Goal: Transaction & Acquisition: Purchase product/service

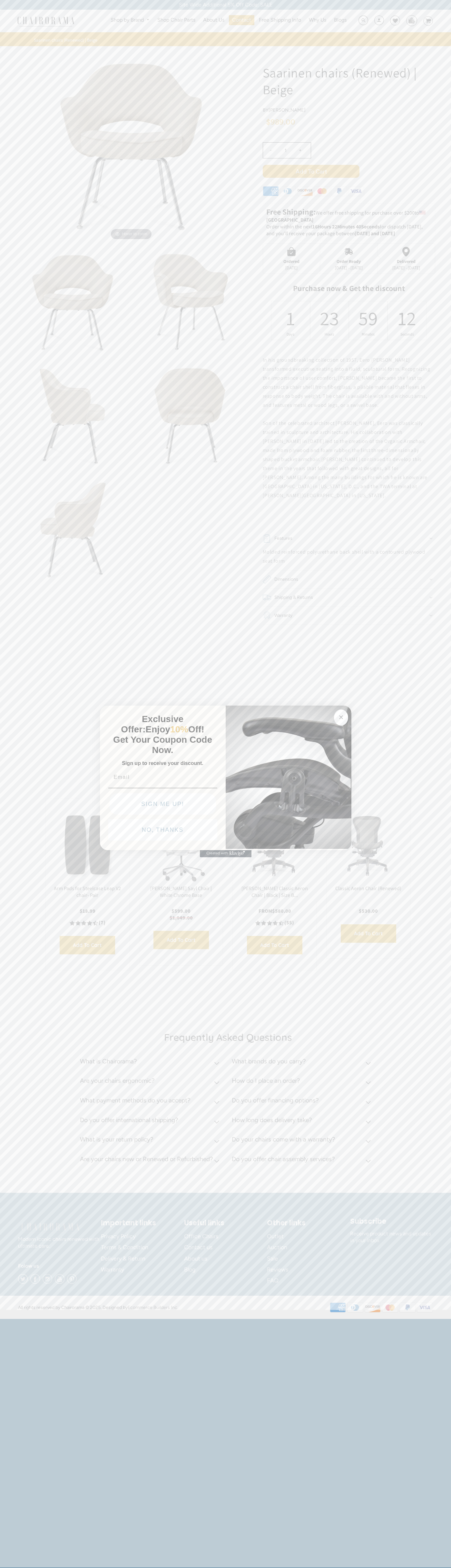
click at [163, 832] on button "NO, THANKS" at bounding box center [162, 830] width 109 height 22
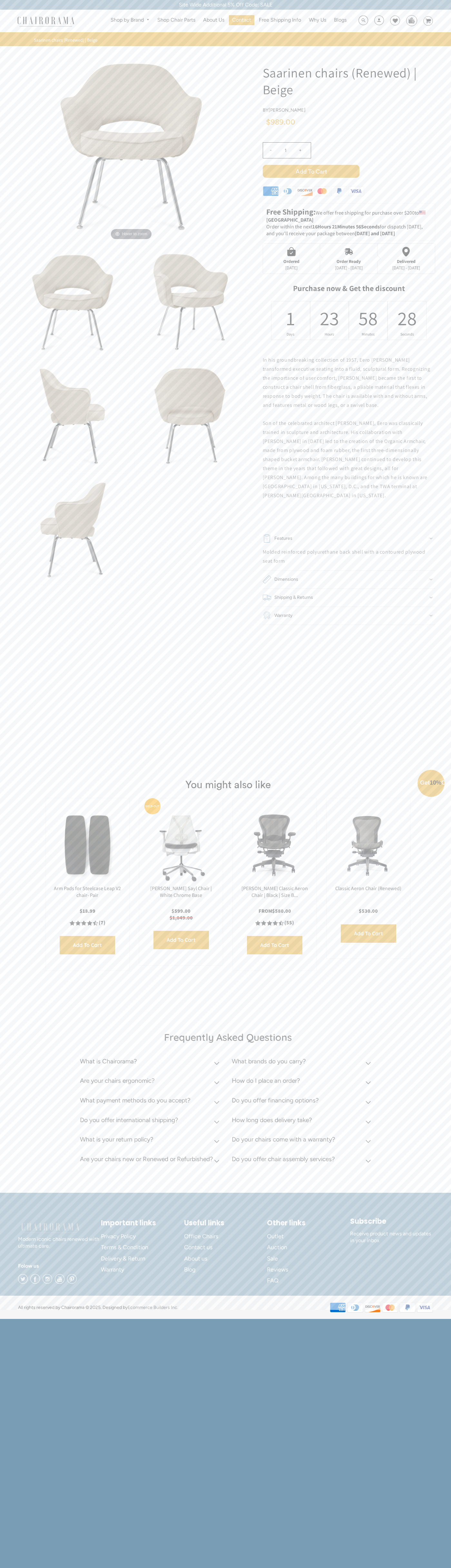
click at [163, 846] on button "NO, THANKS" at bounding box center [162, 845] width 109 height 22
click at [311, 171] on span "Add to Cart" at bounding box center [311, 171] width 97 height 13
click at [412, 20] on img at bounding box center [412, 20] width 10 height 10
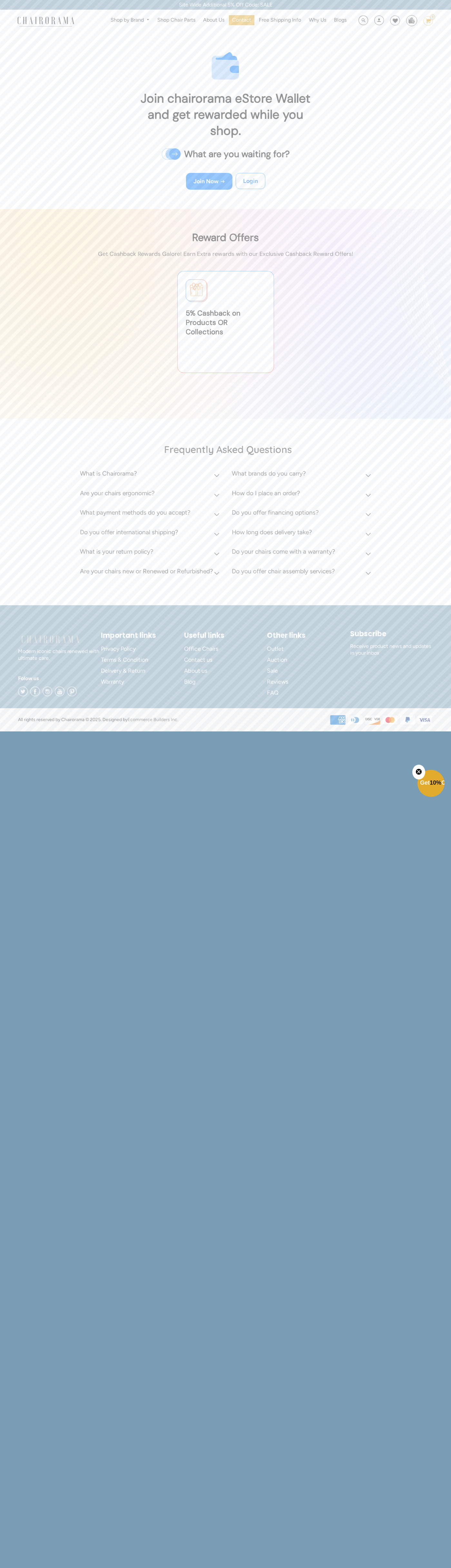
click at [381, 23] on span at bounding box center [379, 21] width 10 height 12
click at [426, 612] on footer "Modern iconic chairs renewed with ultimate care. Folow us Twitter Facebook Inst…" at bounding box center [225, 656] width 451 height 103
click at [183, 731] on html "Site Wide Additional 5% Off Code: SALE Site Wide Additional 5% Off Code: SALE S…" at bounding box center [225, 365] width 451 height 731
click at [18, 731] on html "Site Wide Additional 5% Off Code: SALE Site Wide Additional 5% Off Code: SALE S…" at bounding box center [225, 365] width 451 height 731
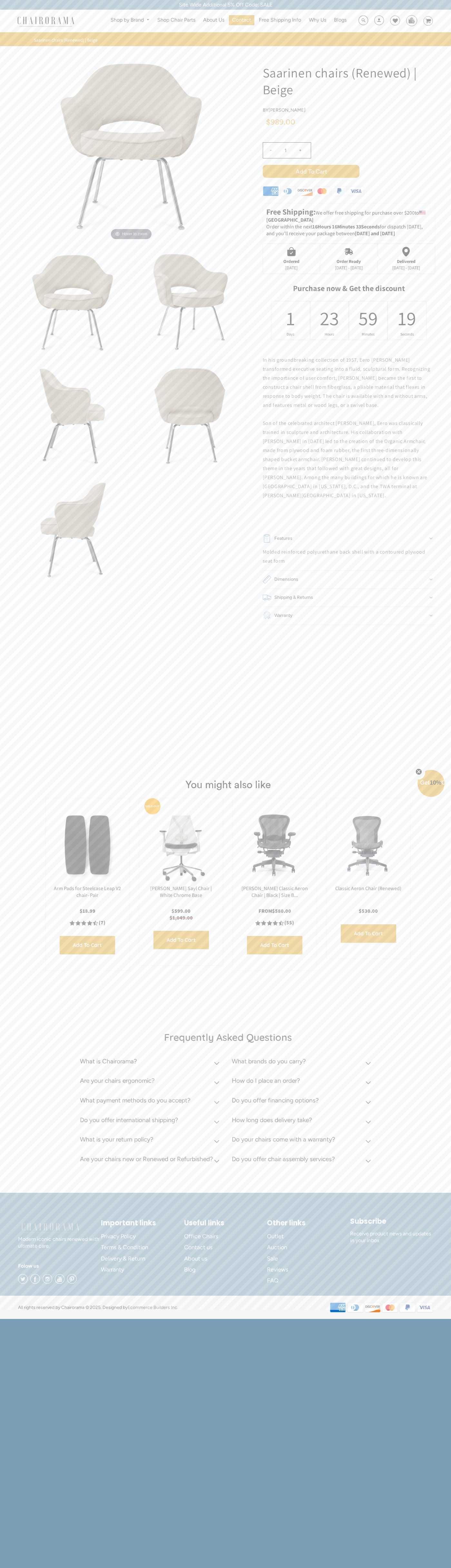
click at [340, 193] on icon at bounding box center [340, 191] width 4 height 4
click at [349, 159] on div "- 1 +" at bounding box center [349, 152] width 173 height 26
click at [311, 171] on span "Add to Cart" at bounding box center [311, 171] width 97 height 13
click at [349, 258] on div "Order Ready" at bounding box center [349, 261] width 28 height 5
click at [368, 320] on div "57" at bounding box center [368, 318] width 9 height 26
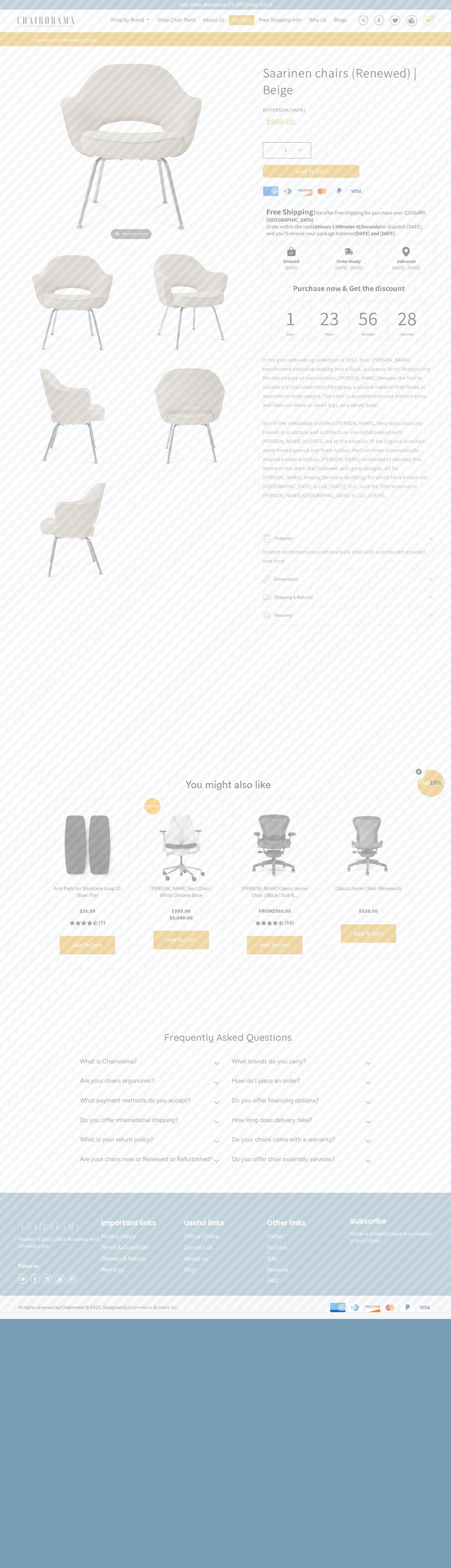
click at [311, 171] on span "Add to Cart" at bounding box center [311, 171] width 97 height 13
click at [393, 21] on icon at bounding box center [395, 20] width 5 height 5
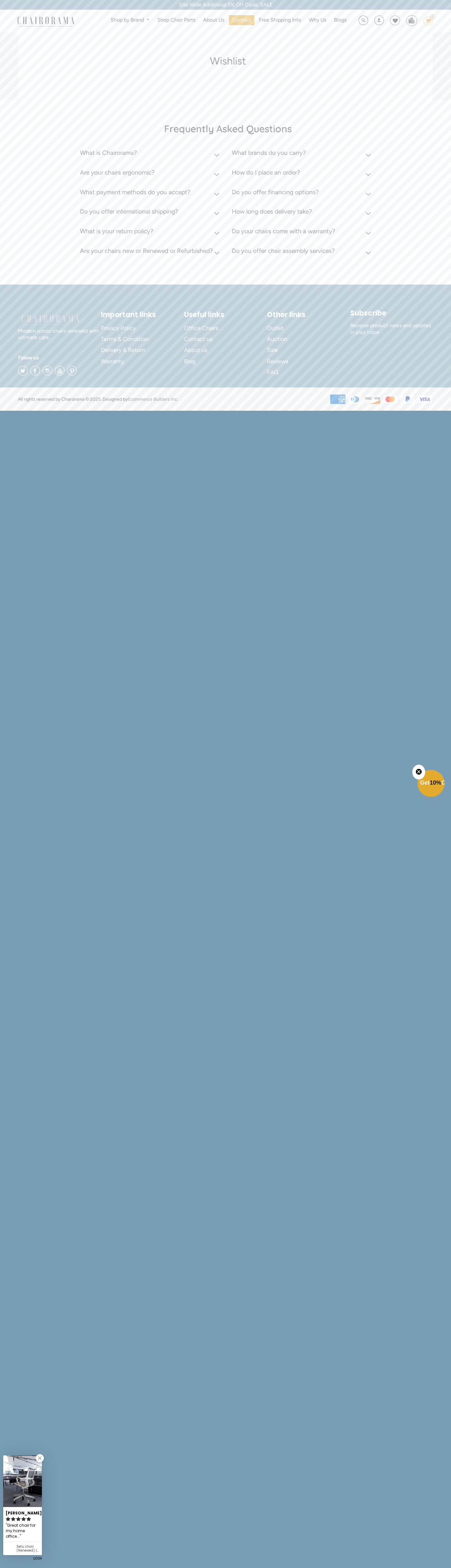
click at [23, 13] on div "Shop by Brand Haworth Herman Miller Steelcase Knoll Human Scale" at bounding box center [225, 21] width 451 height 22
click at [445, 410] on html "Site Wide Additional 5% Off Code: SALE Site Wide Additional 5% Off Code: SALE S…" at bounding box center [225, 205] width 451 height 410
click at [446, 410] on html "Site Wide Additional 5% Off Code: SALE Site Wide Additional 5% Off Code: SALE S…" at bounding box center [225, 205] width 451 height 410
click at [26, 410] on html "Site Wide Additional 5% Off Code: SALE Site Wide Additional 5% Off Code: SALE S…" at bounding box center [225, 205] width 451 height 410
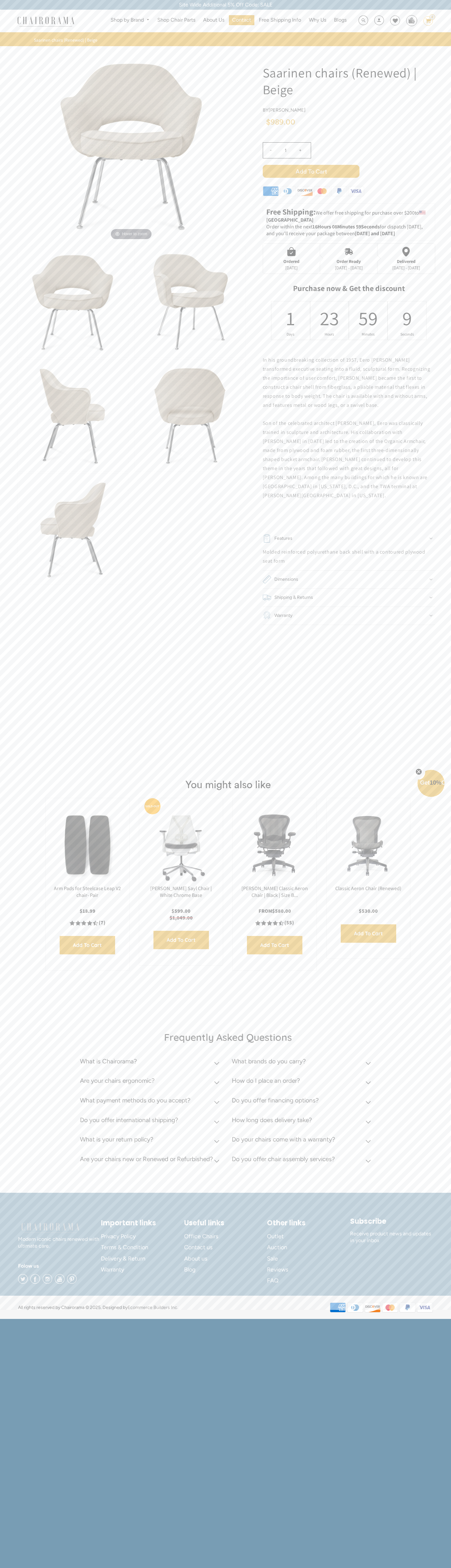
click at [393, 21] on icon at bounding box center [395, 20] width 5 height 5
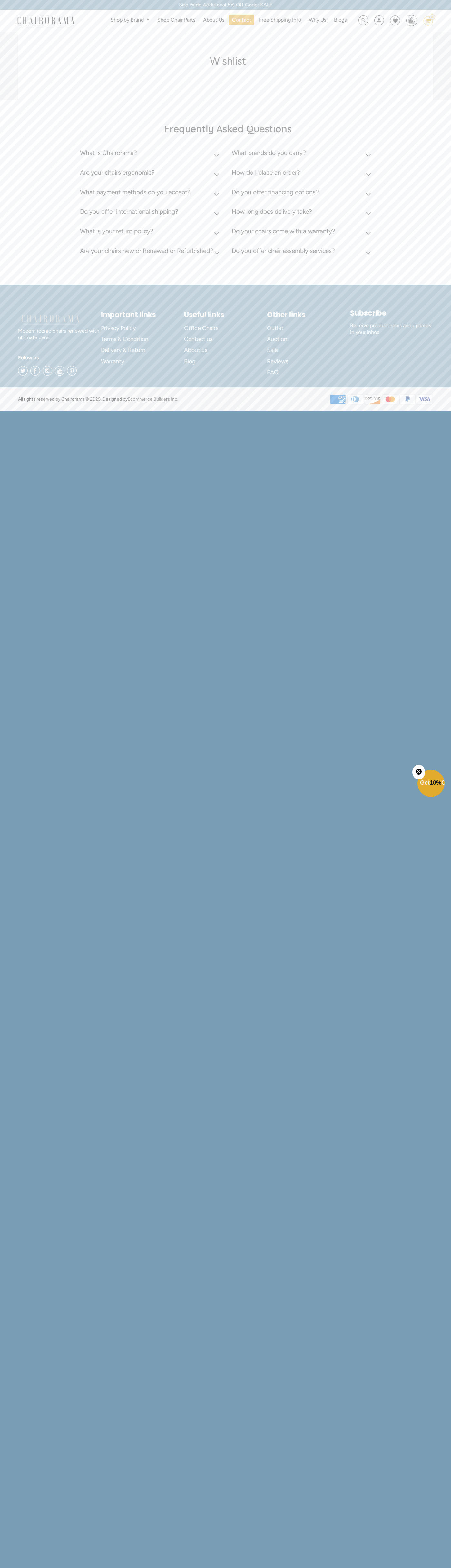
click at [419, 772] on icon "Close teaser" at bounding box center [419, 771] width 2 height 2
